Goal: Complete application form

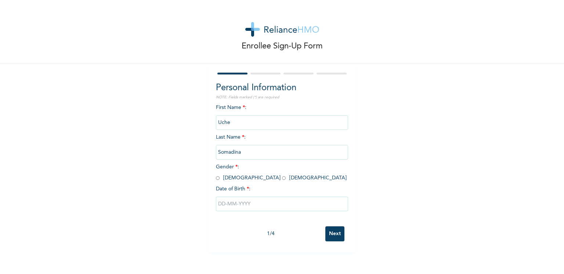
click at [216, 180] on input "radio" at bounding box center [218, 178] width 4 height 7
radio input "true"
click at [225, 201] on input "text" at bounding box center [282, 204] width 132 height 15
select select "8"
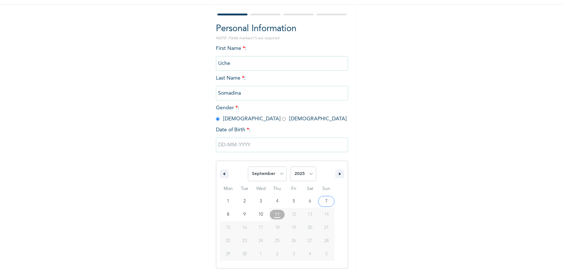
type input "[DATE]"
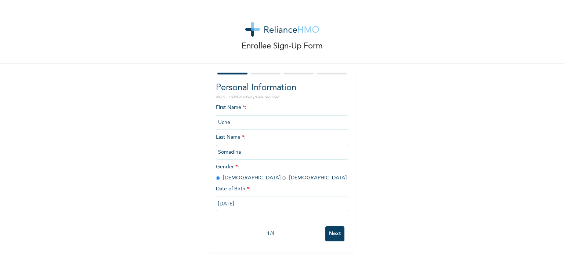
scroll to position [0, 0]
click at [220, 205] on input "[DATE]" at bounding box center [282, 204] width 132 height 15
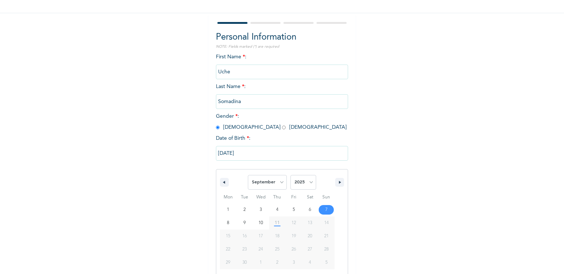
scroll to position [59, 0]
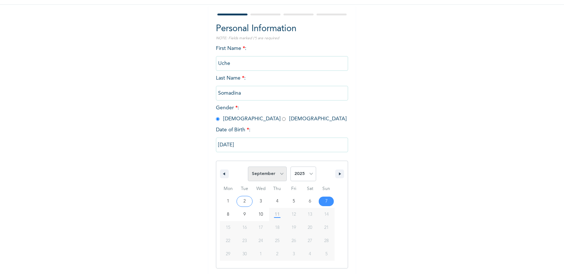
click at [275, 177] on select "January February March April May June July August September October November De…" at bounding box center [267, 174] width 39 height 15
select select "3"
click at [248, 167] on select "January February March April May June July August September October November De…" at bounding box center [267, 174] width 39 height 15
click at [301, 174] on select "2025 2024 2023 2022 2021 2020 2019 2018 2017 2016 2015 2014 2013 2012 2011 2010…" at bounding box center [303, 174] width 26 height 15
select select "1999"
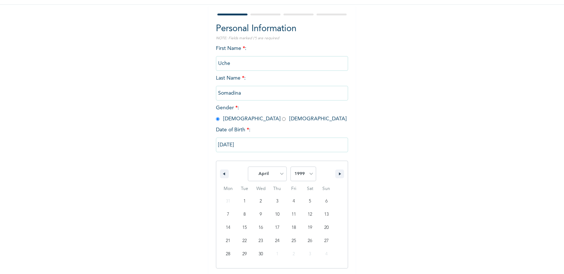
click at [290, 167] on select "2025 2024 2023 2022 2021 2020 2019 2018 2017 2016 2015 2014 2013 2012 2011 2010…" at bounding box center [303, 174] width 26 height 15
type input "[DATE]"
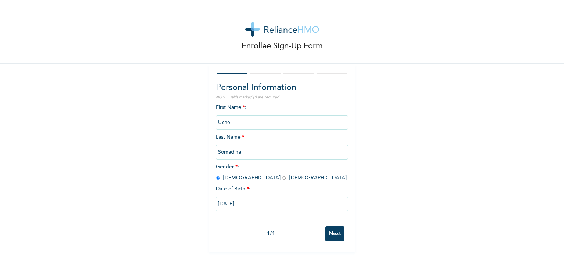
scroll to position [0, 0]
click at [326, 226] on input "Next" at bounding box center [334, 233] width 19 height 15
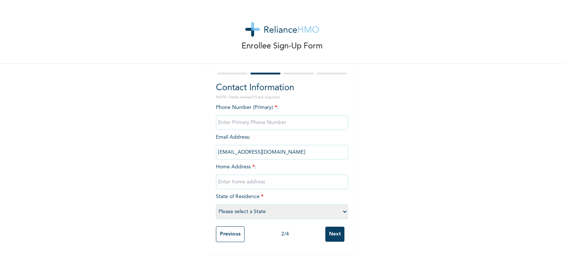
click at [252, 121] on input "phone" at bounding box center [282, 122] width 132 height 15
type input "09077990572"
click at [240, 188] on input "text" at bounding box center [282, 182] width 132 height 15
type input "n"
type input "no 3 Odunlade [GEOGRAPHIC_DATA], [GEOGRAPHIC_DATA] [GEOGRAPHIC_DATA]"
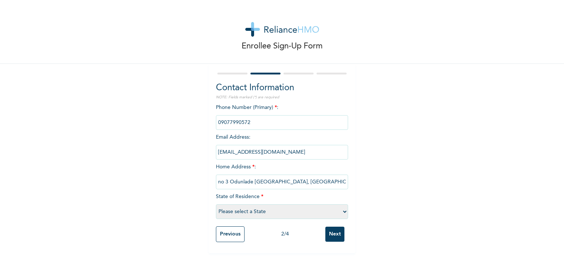
click at [255, 209] on select "Please select a State [PERSON_NAME] (FCT) [PERSON_NAME] Ibom [GEOGRAPHIC_DATA] …" at bounding box center [282, 211] width 132 height 15
select select "25"
click at [216, 204] on select "Please select a State [PERSON_NAME] (FCT) [PERSON_NAME] Ibom [GEOGRAPHIC_DATA] …" at bounding box center [282, 211] width 132 height 15
click at [331, 239] on input "Next" at bounding box center [334, 234] width 19 height 15
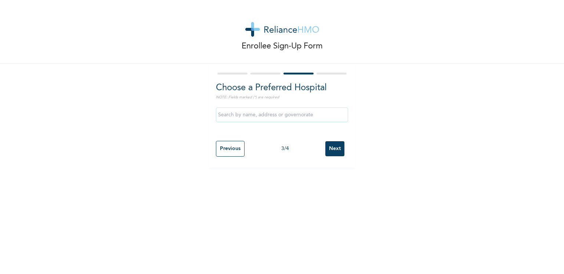
click at [262, 116] on input "text" at bounding box center [282, 115] width 132 height 15
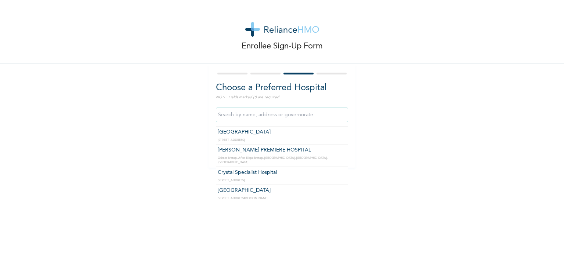
scroll to position [247, 0]
